Goal: Information Seeking & Learning: Find specific fact

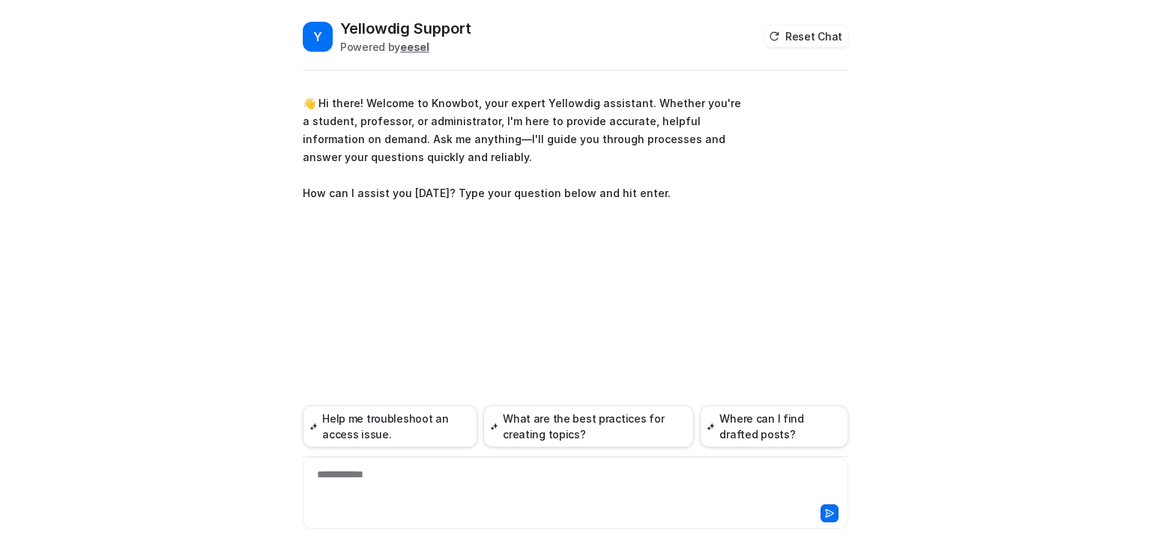
click at [449, 477] on div "**********" at bounding box center [575, 484] width 538 height 34
paste div
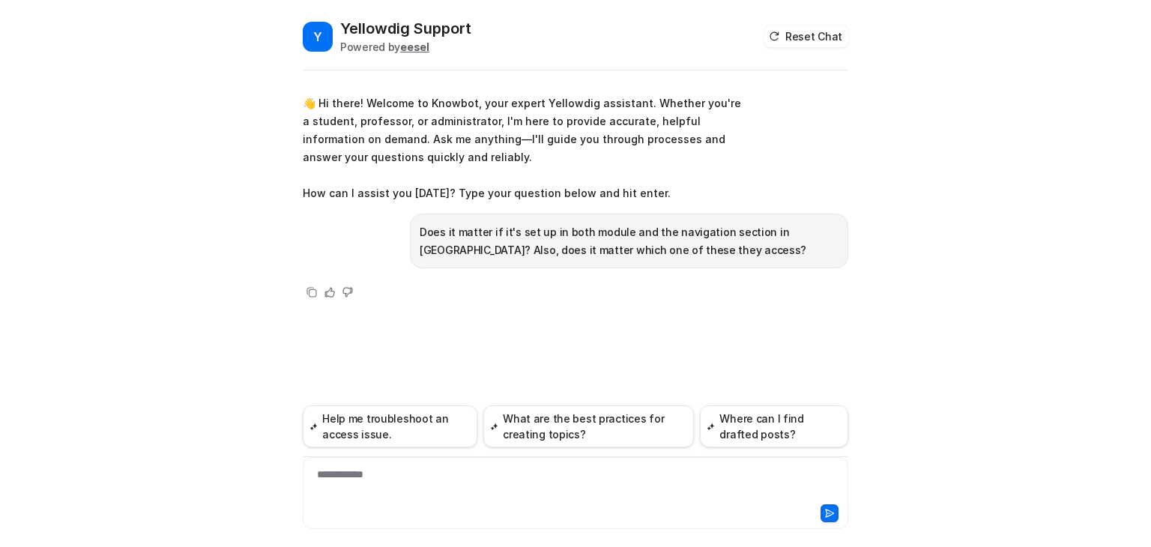
click at [383, 486] on div "**********" at bounding box center [575, 484] width 538 height 34
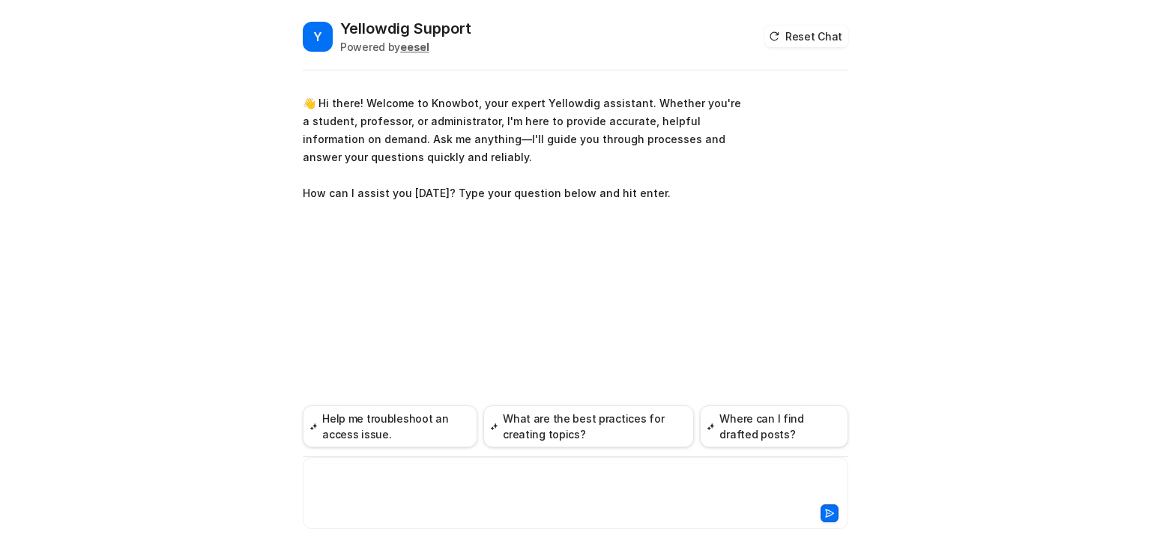
click at [359, 477] on div at bounding box center [575, 484] width 538 height 34
paste div
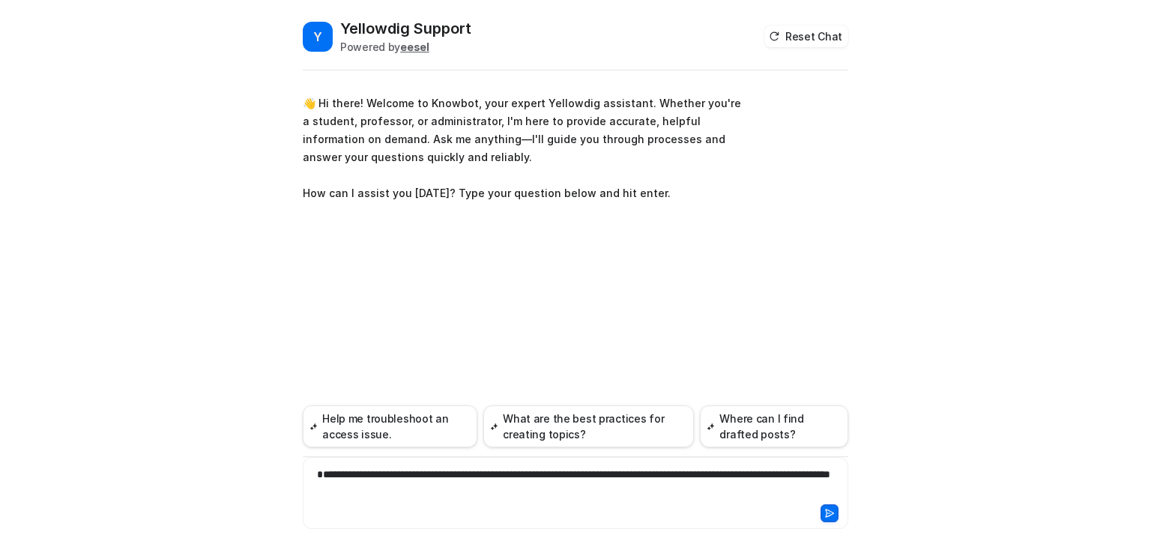
click at [832, 514] on icon at bounding box center [830, 512] width 8 height 7
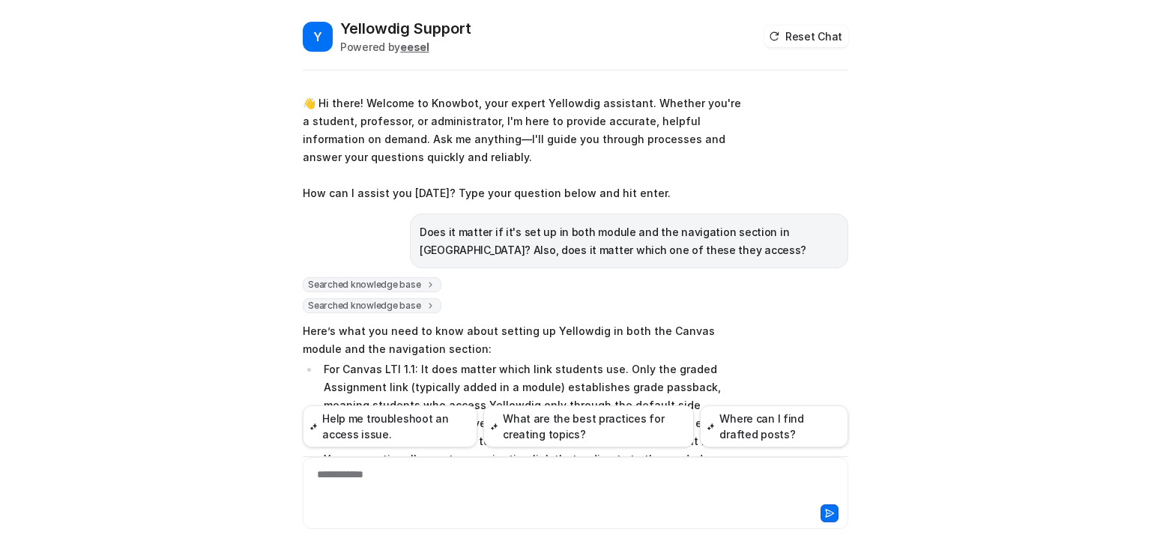
click at [713, 362] on p "For Canvas LTI 1.1: It does matter which link students use. Only the graded Ass…" at bounding box center [532, 432] width 417 height 144
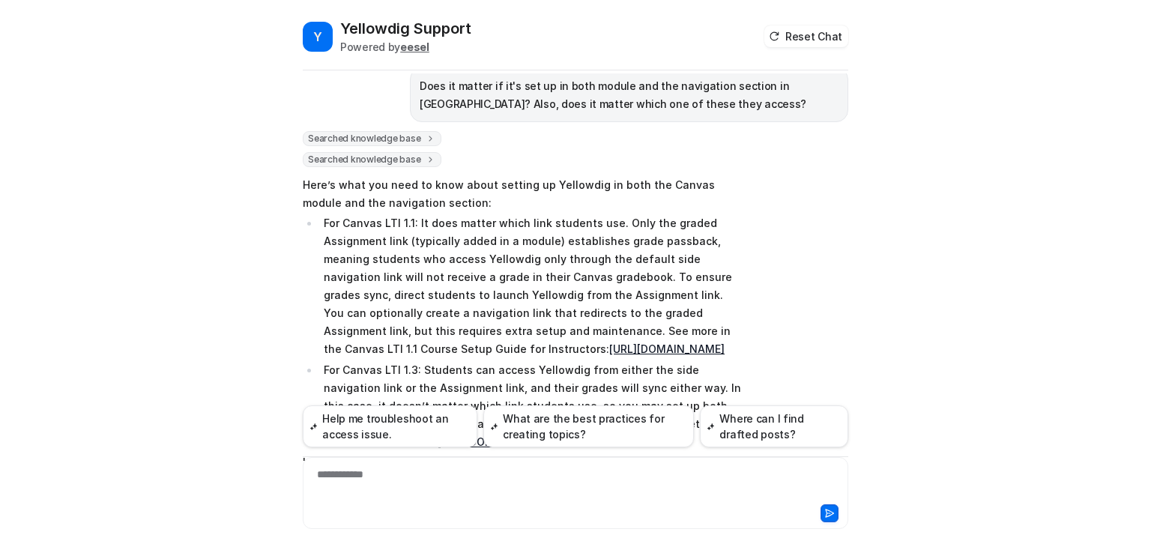
scroll to position [150, 0]
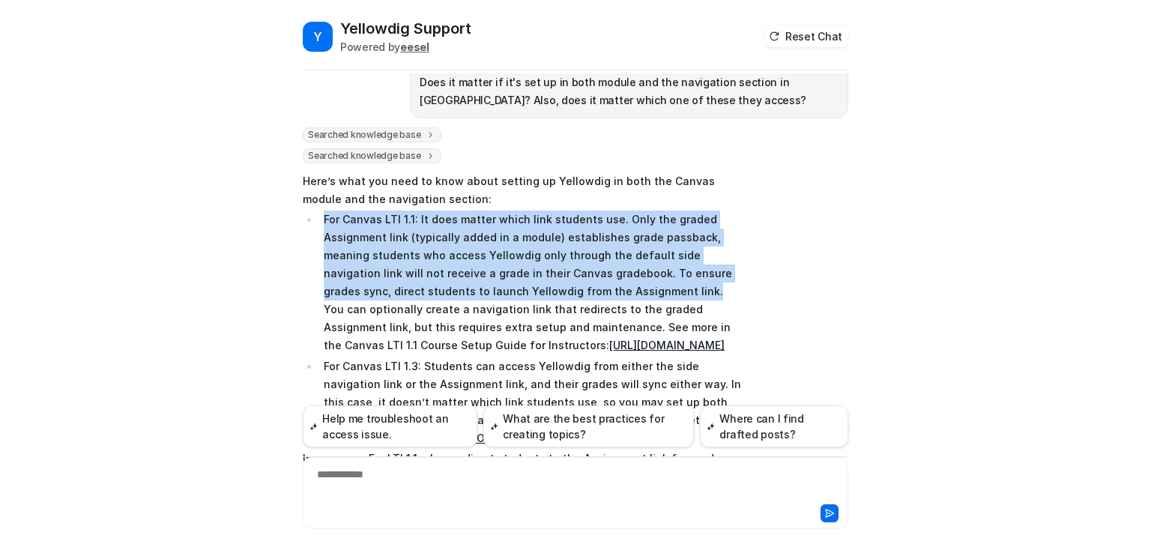
drag, startPoint x: 623, startPoint y: 291, endPoint x: 320, endPoint y: 222, distance: 311.1
click at [324, 222] on p "For Canvas LTI 1.1: It does matter which link students use. Only the graded Ass…" at bounding box center [532, 283] width 417 height 144
copy p "For Canvas LTI 1.1: It does matter which link students use. Only the graded Ass…"
